Goal: Transaction & Acquisition: Purchase product/service

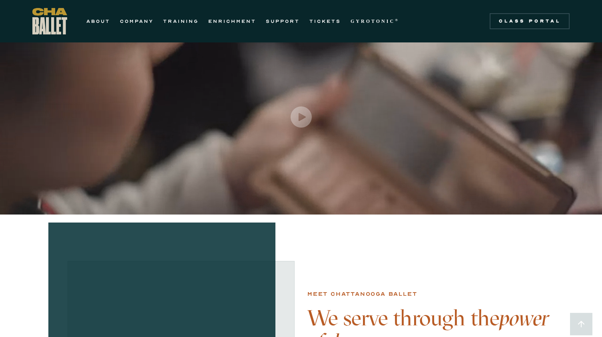
scroll to position [29, 0]
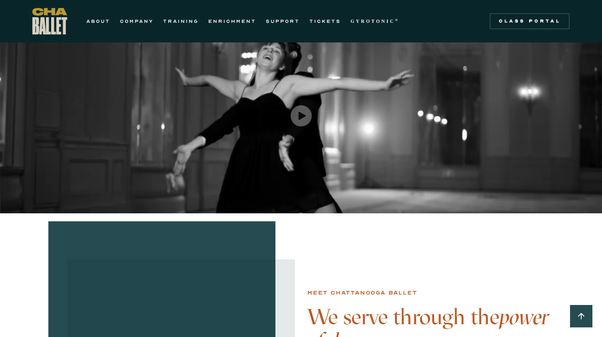
click at [328, 11] on div "ABOUT COMPANY TRAINING ENRICHMENT SUPPORT TICKETS GYROTONIC ® Information Style…" at bounding box center [218, 21] width 372 height 26
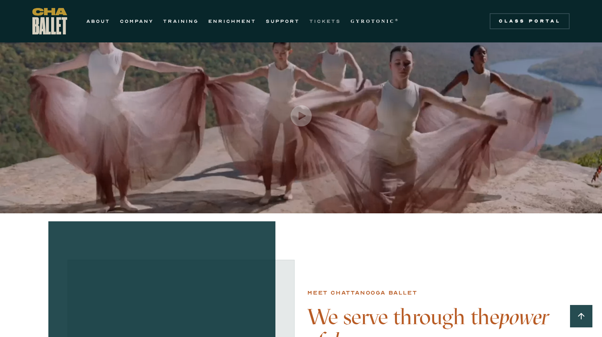
click at [328, 24] on link "TICKETS" at bounding box center [325, 21] width 32 height 10
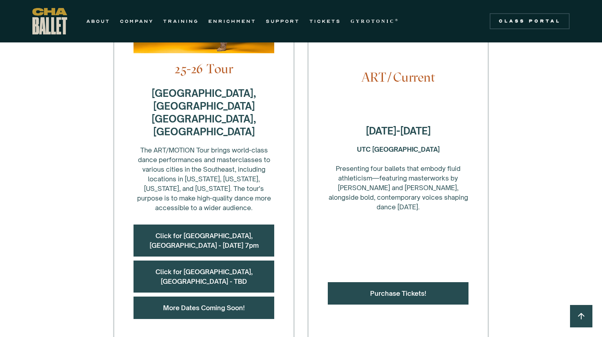
scroll to position [343, 0]
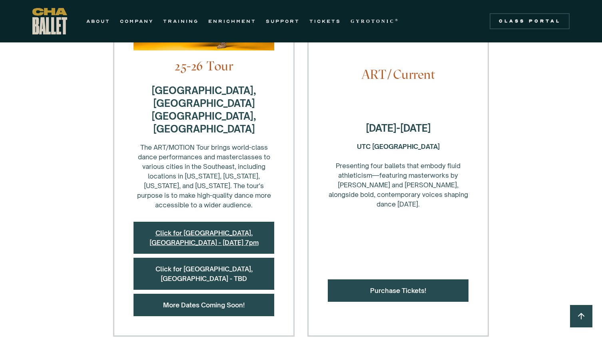
click at [224, 229] on link "Click for [GEOGRAPHIC_DATA], [GEOGRAPHIC_DATA] - [DATE] 7pm" at bounding box center [204, 238] width 109 height 18
click at [183, 221] on div "Click for [GEOGRAPHIC_DATA], [GEOGRAPHIC_DATA] - [DATE] 7pm" at bounding box center [204, 237] width 141 height 32
click at [211, 229] on link "Click for [GEOGRAPHIC_DATA], [GEOGRAPHIC_DATA] - [DATE] 7pm" at bounding box center [204, 238] width 109 height 18
click at [170, 221] on div "Click for [GEOGRAPHIC_DATA], [GEOGRAPHIC_DATA] - [DATE] 7pm" at bounding box center [204, 237] width 141 height 32
click at [197, 229] on link "Click for [GEOGRAPHIC_DATA], [GEOGRAPHIC_DATA] - [DATE] 7pm" at bounding box center [204, 238] width 109 height 18
